Goal: Task Accomplishment & Management: Use online tool/utility

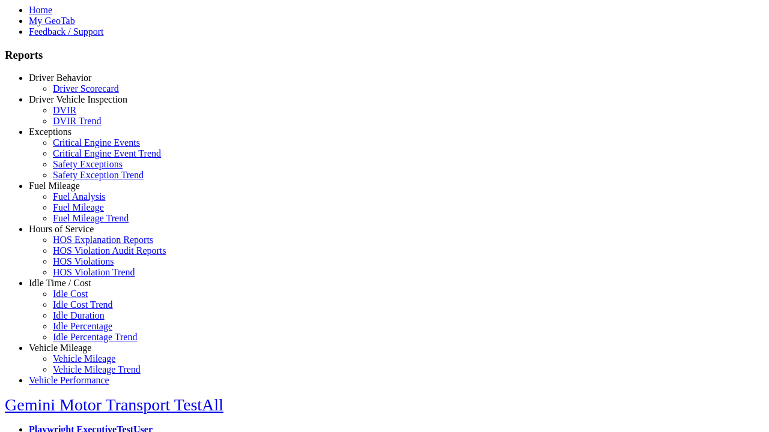
click at [69, 288] on link "Idle Time / Cost" at bounding box center [60, 283] width 62 height 10
click at [78, 299] on link "Idle Cost" at bounding box center [70, 294] width 35 height 10
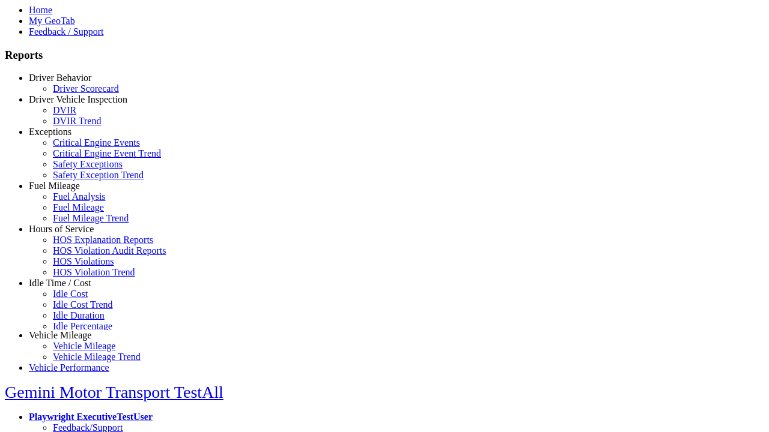
scroll to position [5, 0]
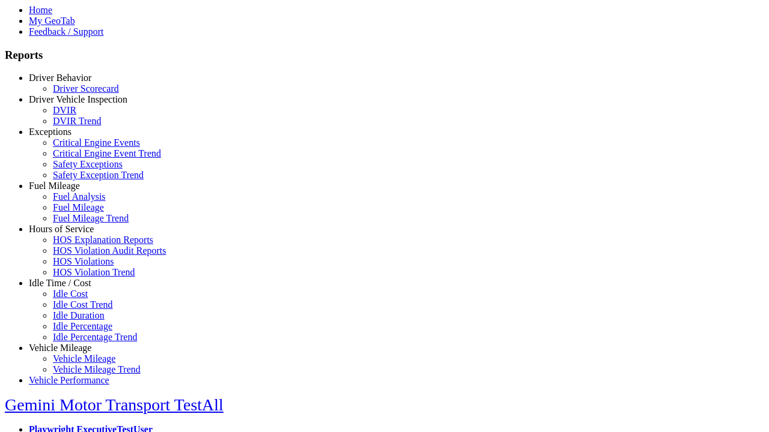
select select
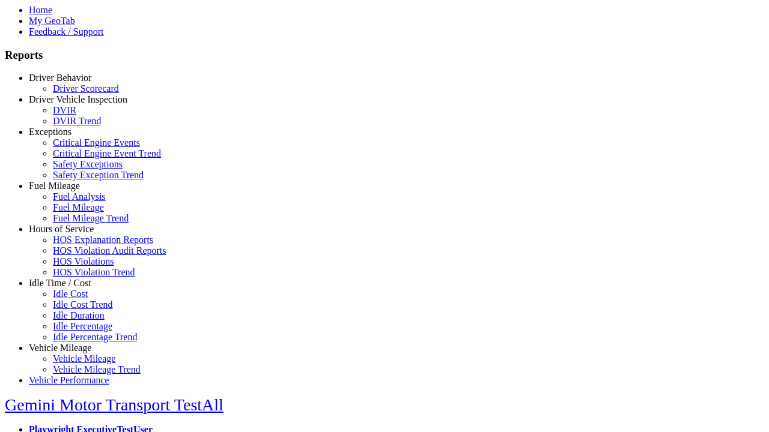
select select
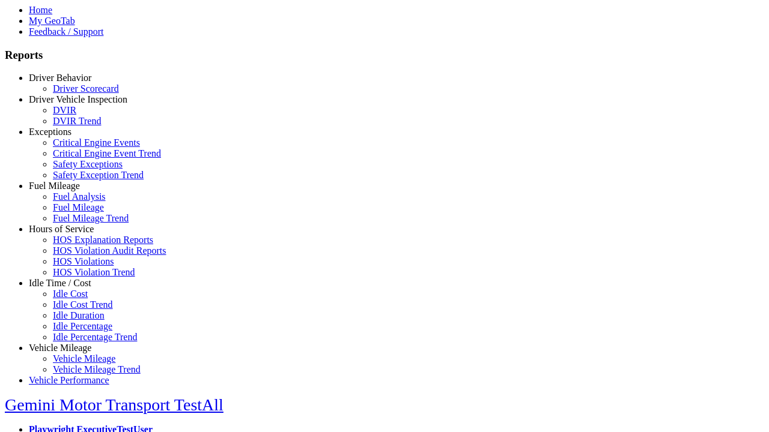
select select "**"
